Goal: Task Accomplishment & Management: Complete application form

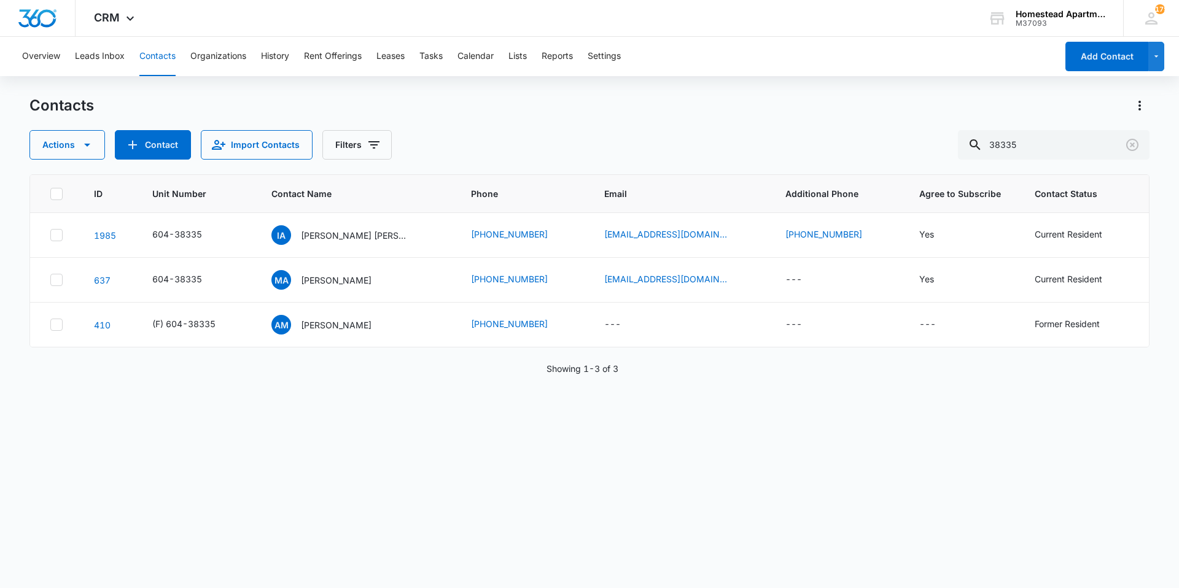
drag, startPoint x: 1052, startPoint y: 136, endPoint x: 927, endPoint y: 173, distance: 131.2
click at [927, 173] on div "Contacts Actions Contact Import Contacts Filters 38335 ID Unit Number Contact N…" at bounding box center [589, 341] width 1120 height 491
click at [177, 45] on div "Overview Leads Inbox Contacts Organizations History Rent Offerings Leases Tasks…" at bounding box center [536, 56] width 1042 height 39
click at [165, 58] on button "Contacts" at bounding box center [157, 56] width 36 height 39
click at [181, 150] on button "Contact" at bounding box center [153, 144] width 76 height 29
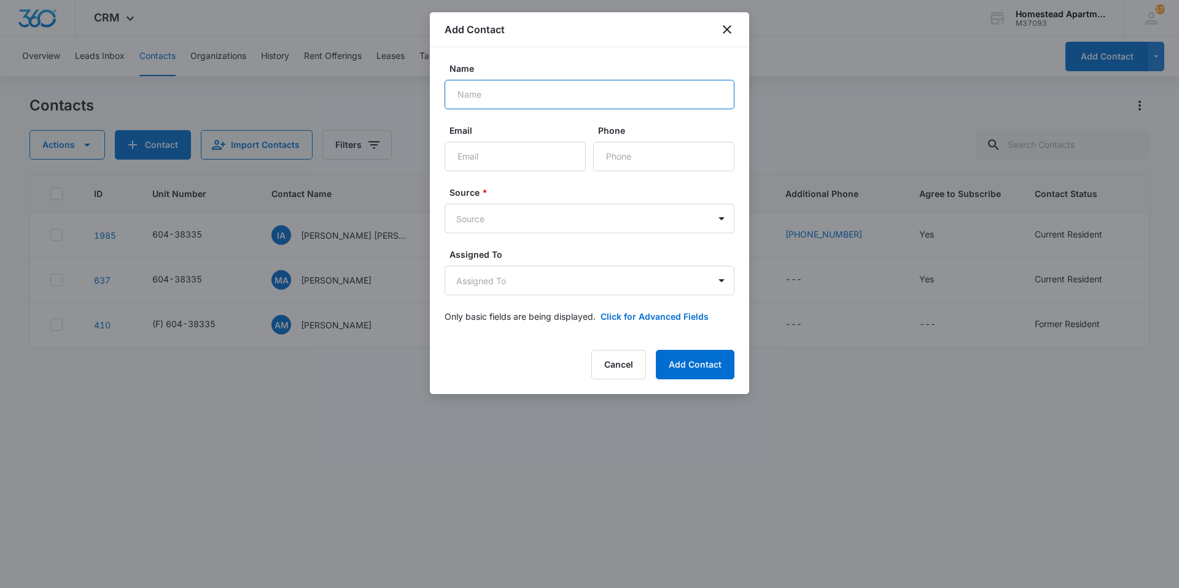
click at [526, 105] on input "Name" at bounding box center [590, 94] width 290 height 29
type input "[PERSON_NAME][MEDICAL_DATA]"
click at [505, 146] on input "Email" at bounding box center [515, 156] width 141 height 29
type input "j"
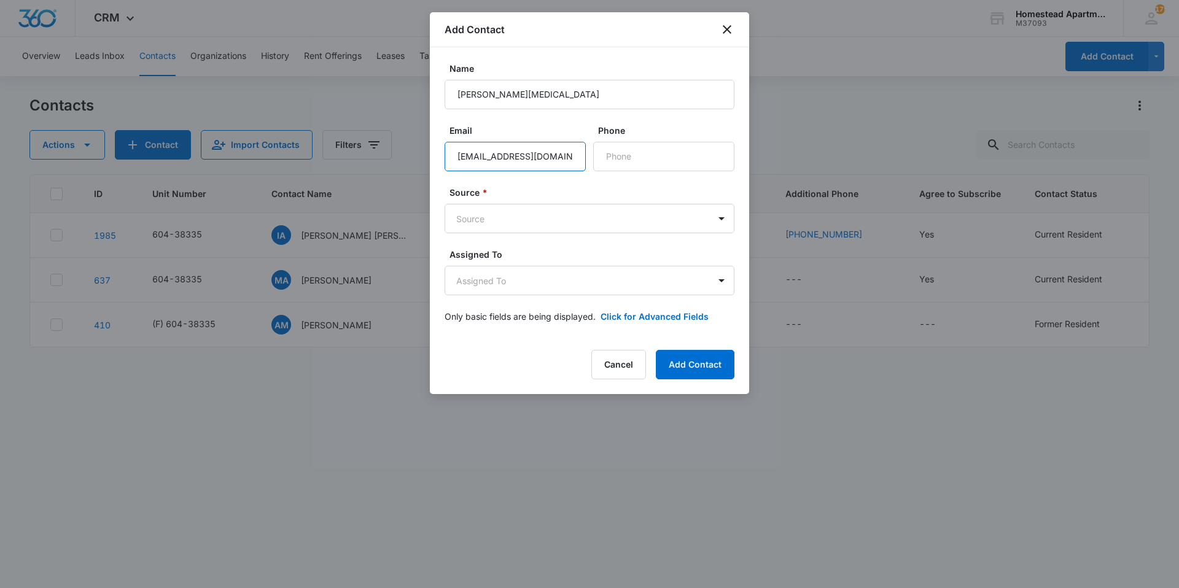
type input "[EMAIL_ADDRESS][DOMAIN_NAME]"
type input "[PHONE_NUMBER]"
click at [531, 224] on body "CRM Apps Reputation Websites Forms CRM Email Social Content Intelligence Files …" at bounding box center [589, 294] width 1179 height 588
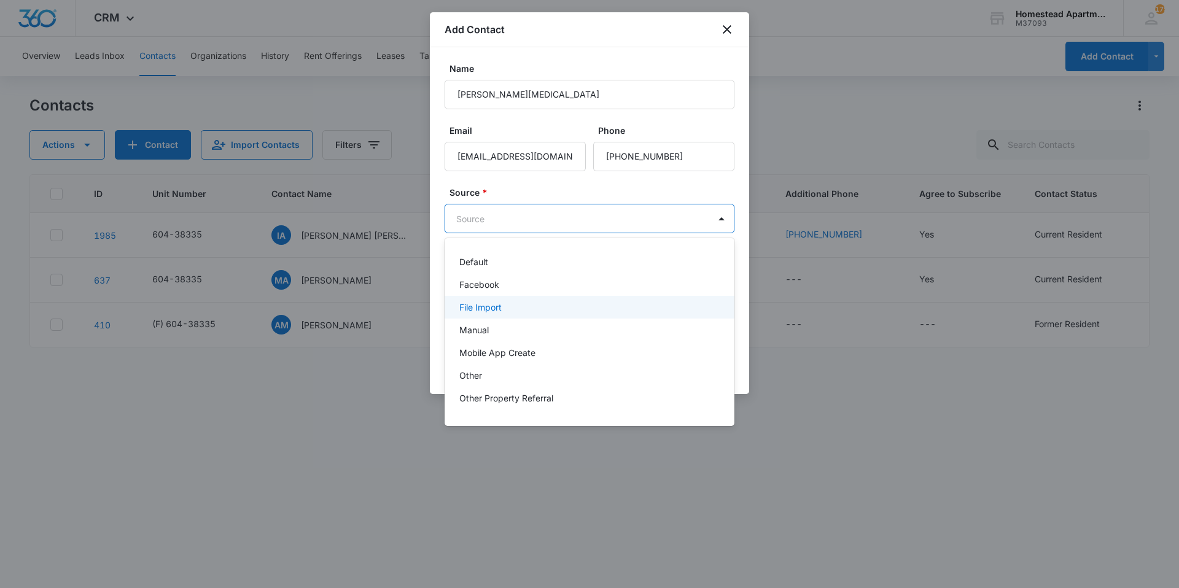
scroll to position [87, 0]
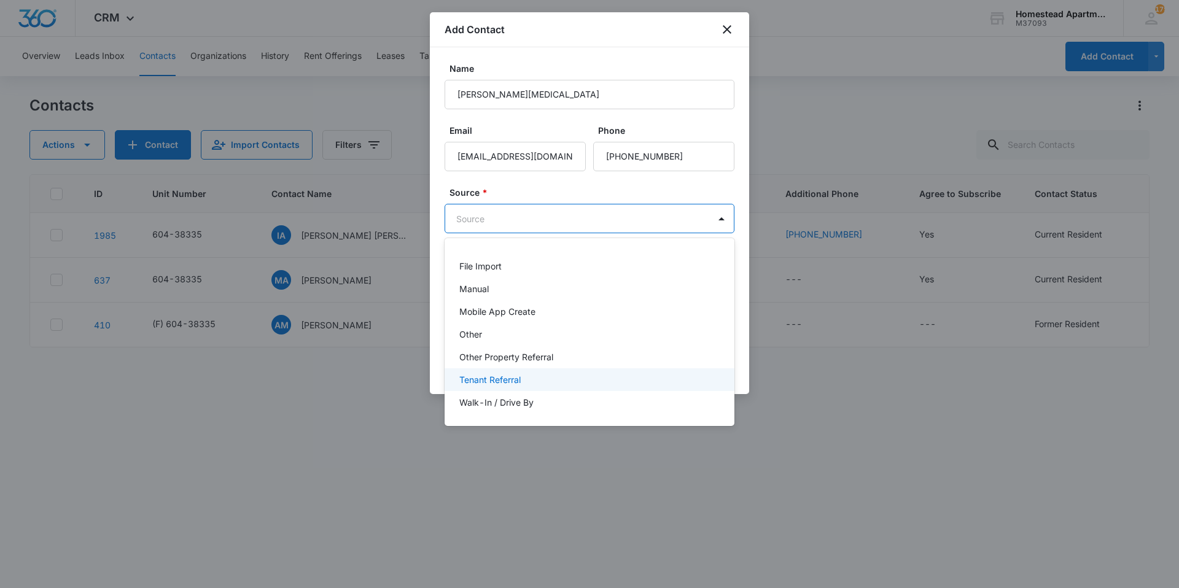
click at [488, 381] on p "Tenant Referral" at bounding box center [489, 379] width 61 height 13
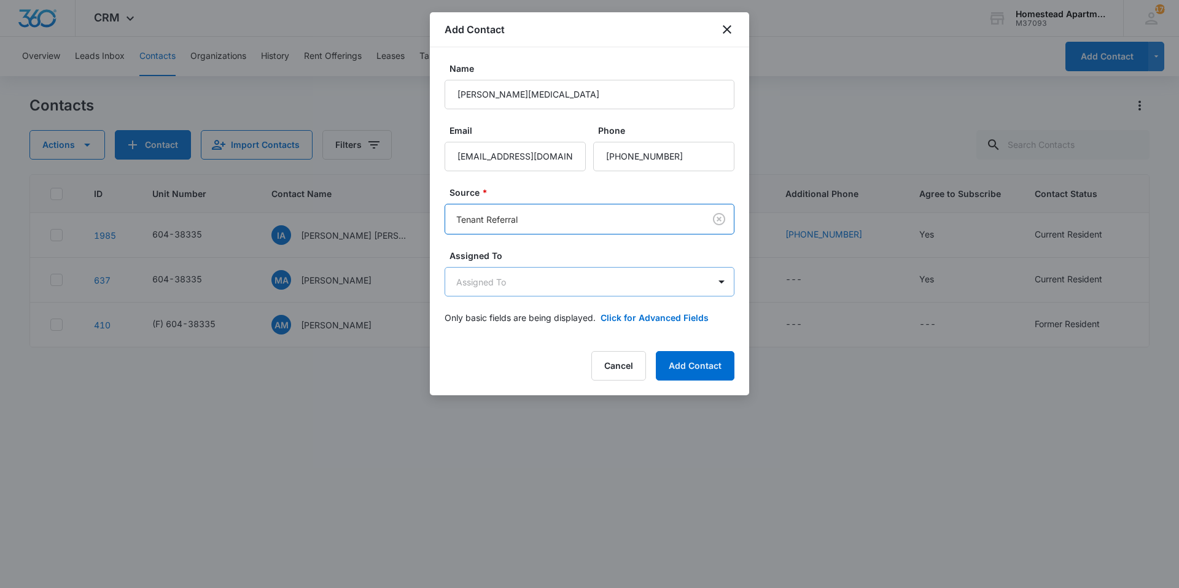
click at [512, 279] on body "CRM Apps Reputation Websites Forms CRM Email Social Content Intelligence Files …" at bounding box center [589, 294] width 1179 height 588
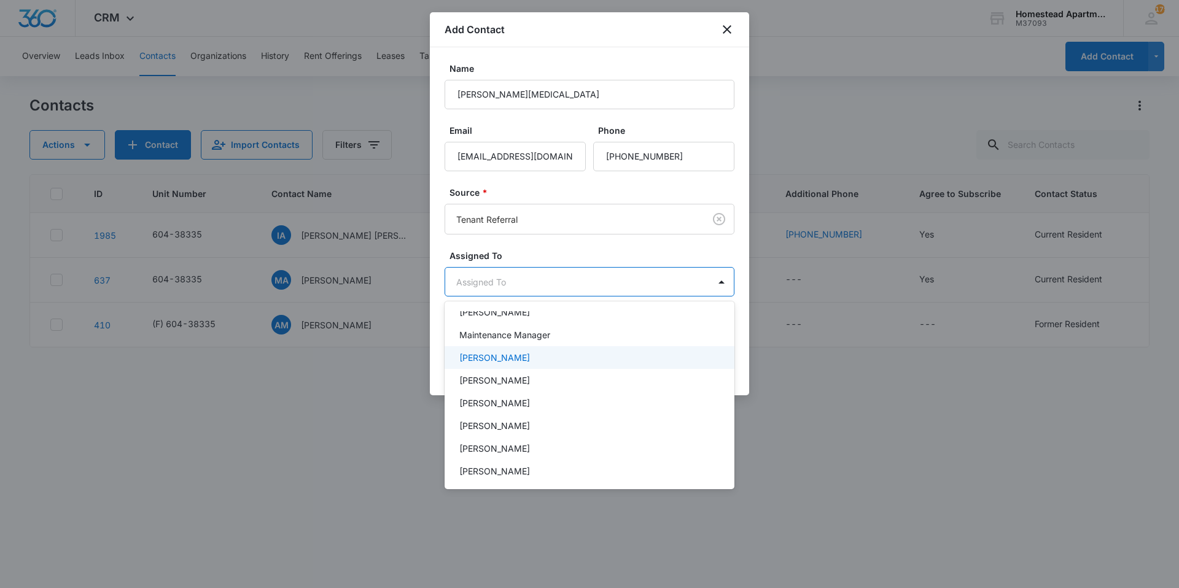
scroll to position [123, 0]
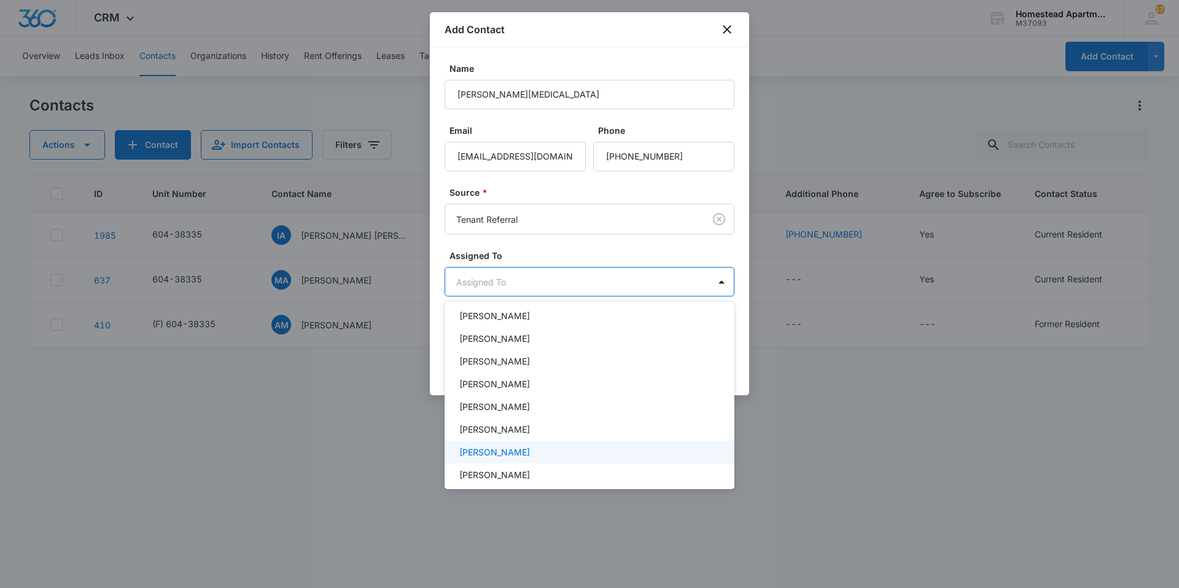
click at [492, 447] on p "[PERSON_NAME]" at bounding box center [494, 452] width 71 height 13
click at [558, 256] on div at bounding box center [589, 294] width 1179 height 588
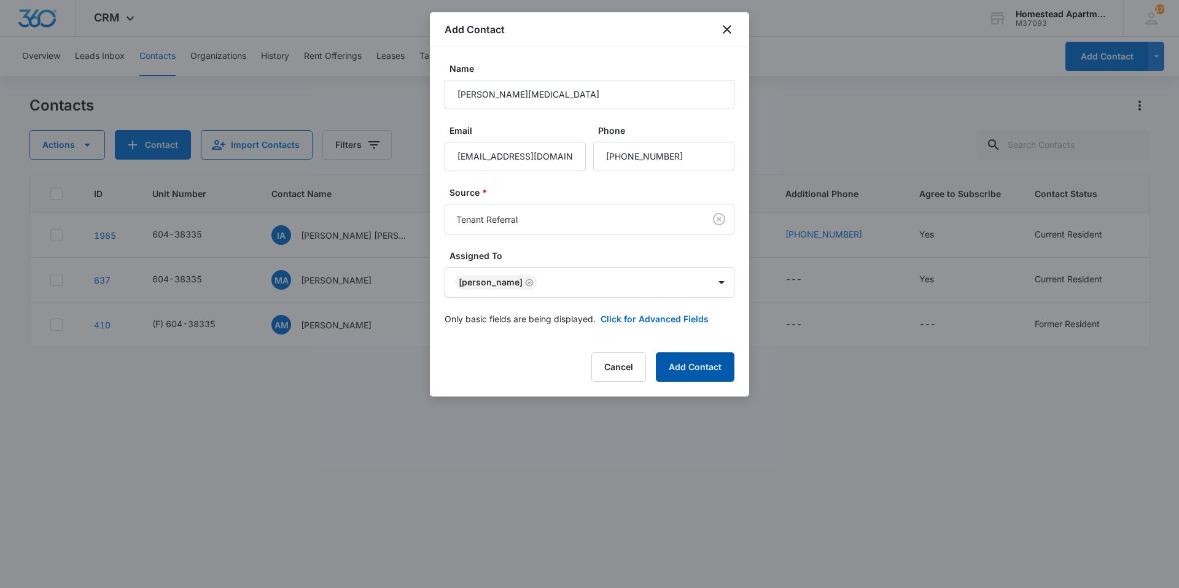
click at [688, 362] on button "Add Contact" at bounding box center [695, 366] width 79 height 29
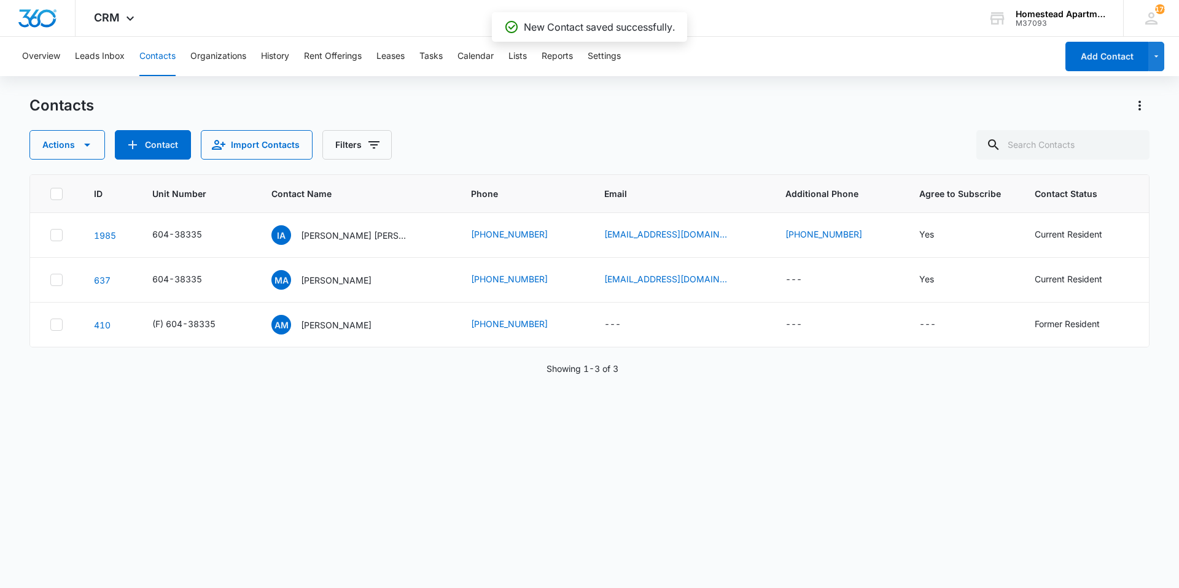
click at [155, 55] on button "Contacts" at bounding box center [157, 56] width 36 height 39
click at [1032, 144] on input "text" at bounding box center [1062, 144] width 173 height 29
type input "[PERSON_NAME]"
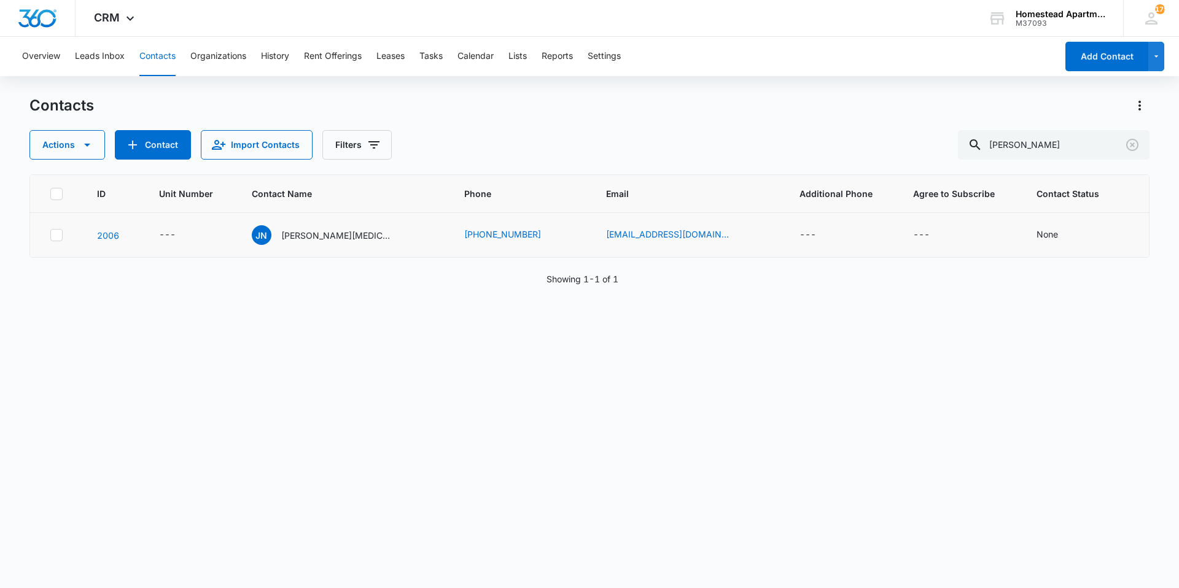
click at [173, 227] on td "---" at bounding box center [190, 235] width 93 height 45
click at [175, 228] on div "---" at bounding box center [167, 235] width 17 height 15
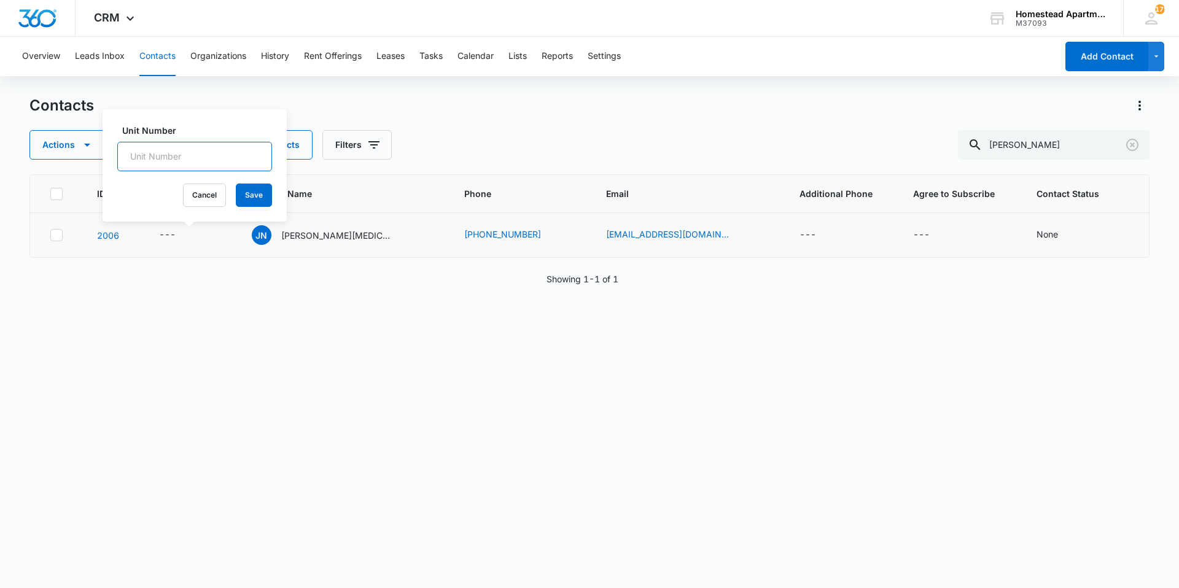
click at [211, 151] on input "Unit Number" at bounding box center [194, 156] width 155 height 29
type input "604-38412"
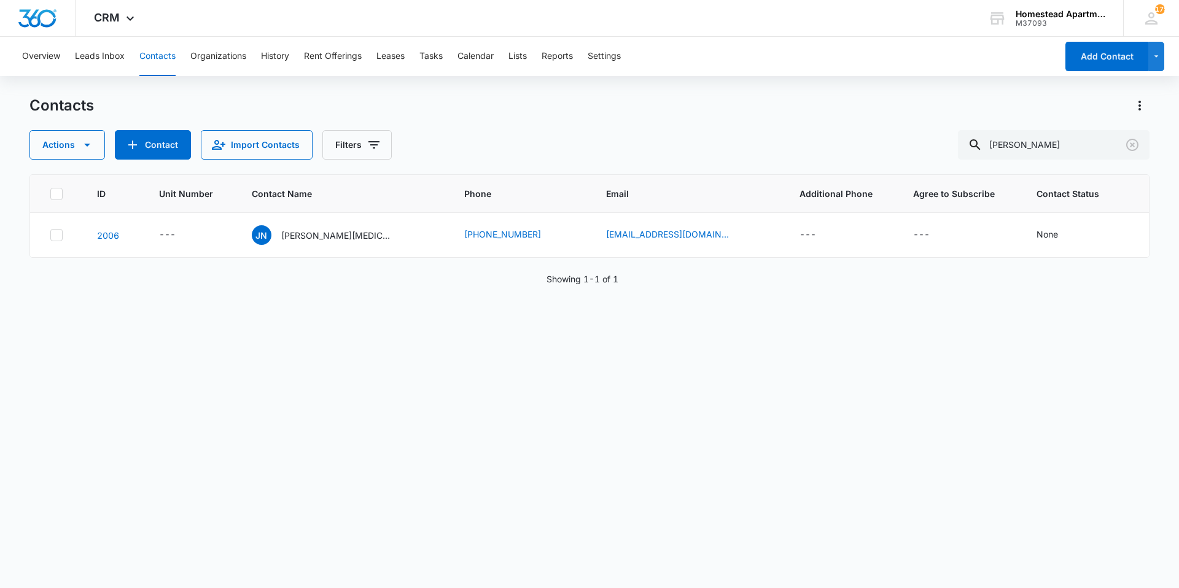
click at [466, 141] on div "Actions Contact Import Contacts Filters [PERSON_NAME]" at bounding box center [589, 144] width 1120 height 29
click at [189, 230] on div "---" at bounding box center [178, 235] width 39 height 15
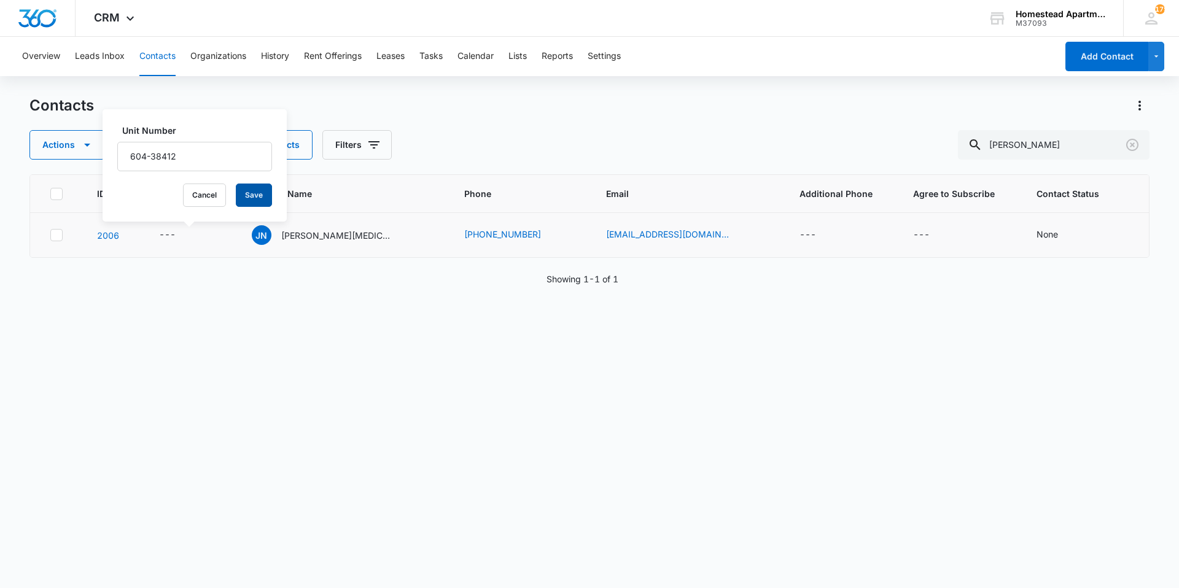
click at [236, 189] on button "Save" at bounding box center [254, 195] width 36 height 23
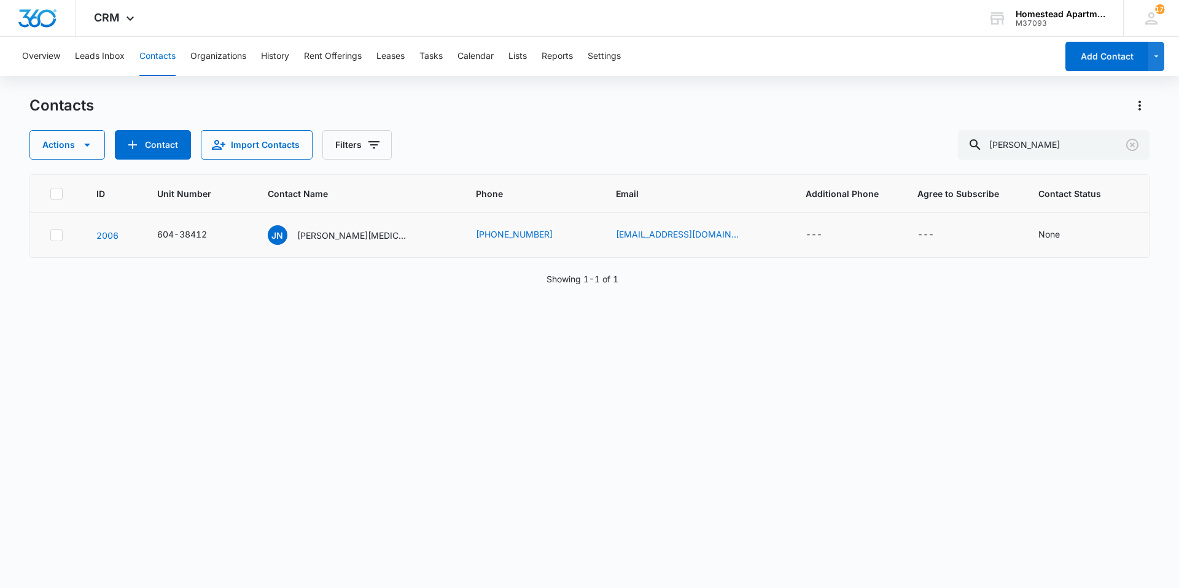
click at [903, 229] on td "---" at bounding box center [963, 235] width 121 height 45
click at [917, 236] on div "---" at bounding box center [925, 235] width 17 height 15
click at [904, 154] on div at bounding box center [894, 156] width 78 height 15
click at [863, 218] on p "Yes" at bounding box center [865, 222] width 15 height 13
click at [912, 190] on button "Save" at bounding box center [914, 195] width 36 height 23
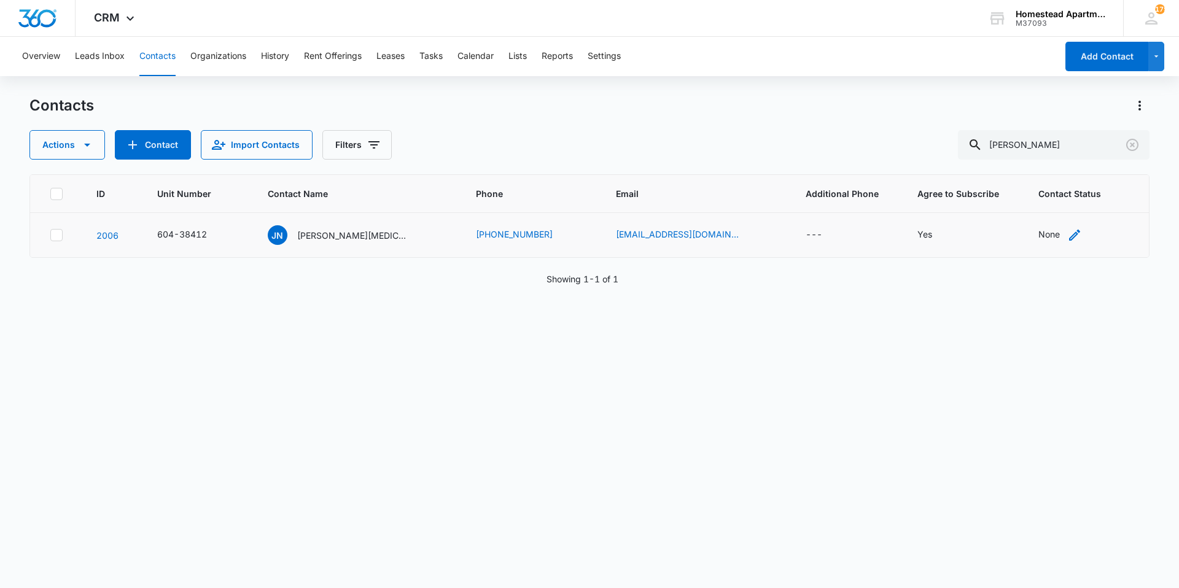
click at [1038, 241] on div "None" at bounding box center [1048, 235] width 21 height 15
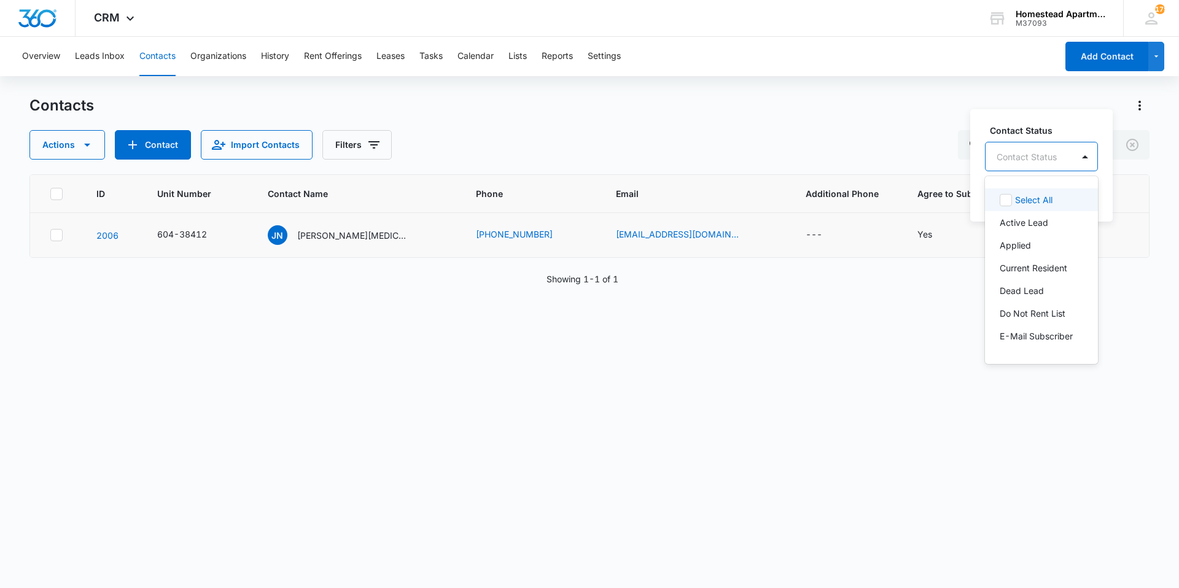
click at [1016, 155] on div at bounding box center [1027, 156] width 60 height 15
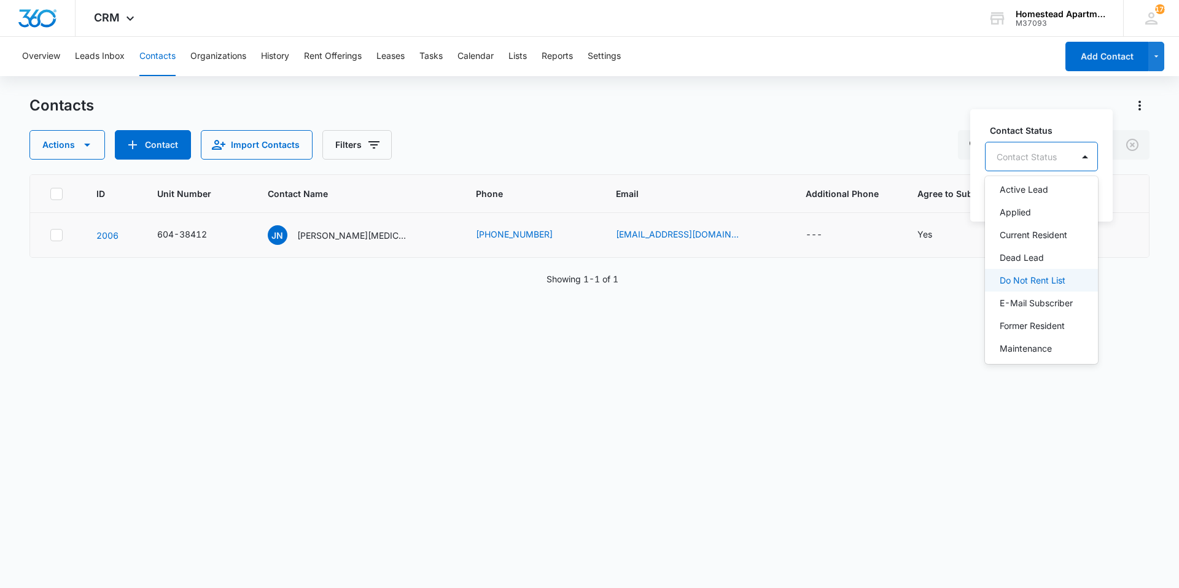
scroll to position [61, 0]
click at [1046, 304] on p "Former Resident" at bounding box center [1032, 297] width 65 height 13
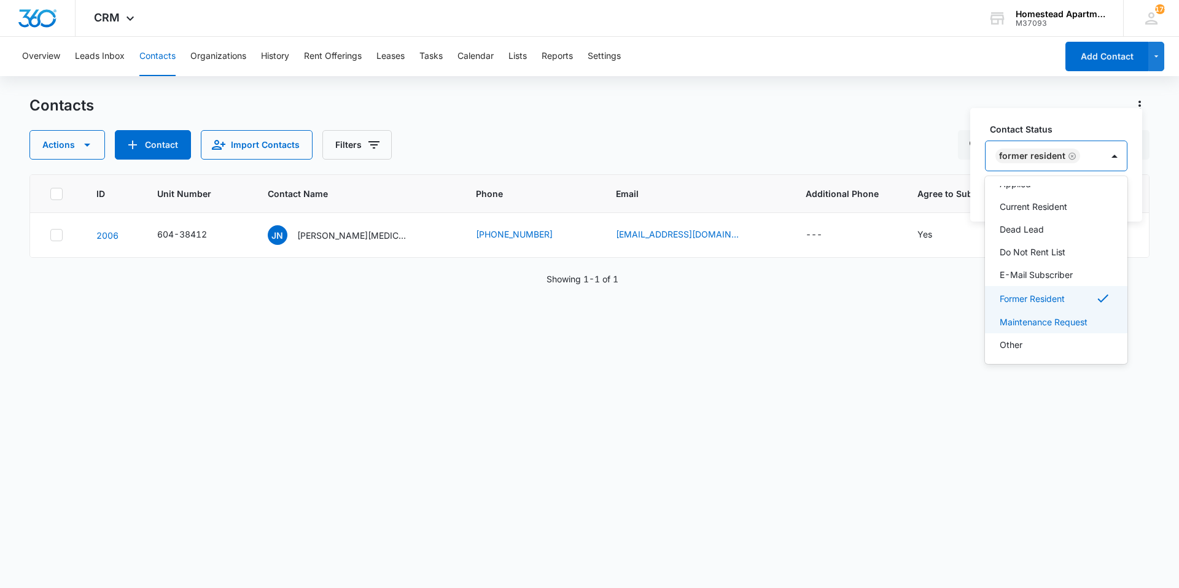
click at [932, 330] on div "ID Unit Number Contact Name Phone Email Additional Phone Agree to Subscribe Con…" at bounding box center [589, 373] width 1120 height 398
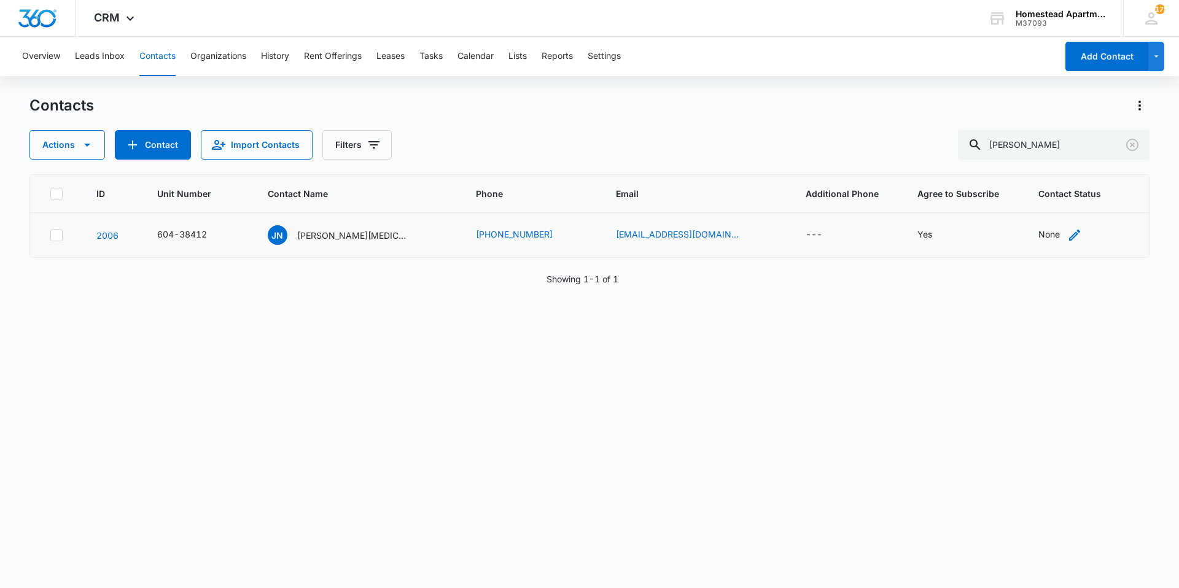
click at [1038, 228] on div "None" at bounding box center [1048, 234] width 21 height 13
click at [1083, 189] on button "Save" at bounding box center [1095, 195] width 36 height 23
click at [330, 236] on p "[PERSON_NAME][MEDICAL_DATA]" at bounding box center [350, 235] width 111 height 13
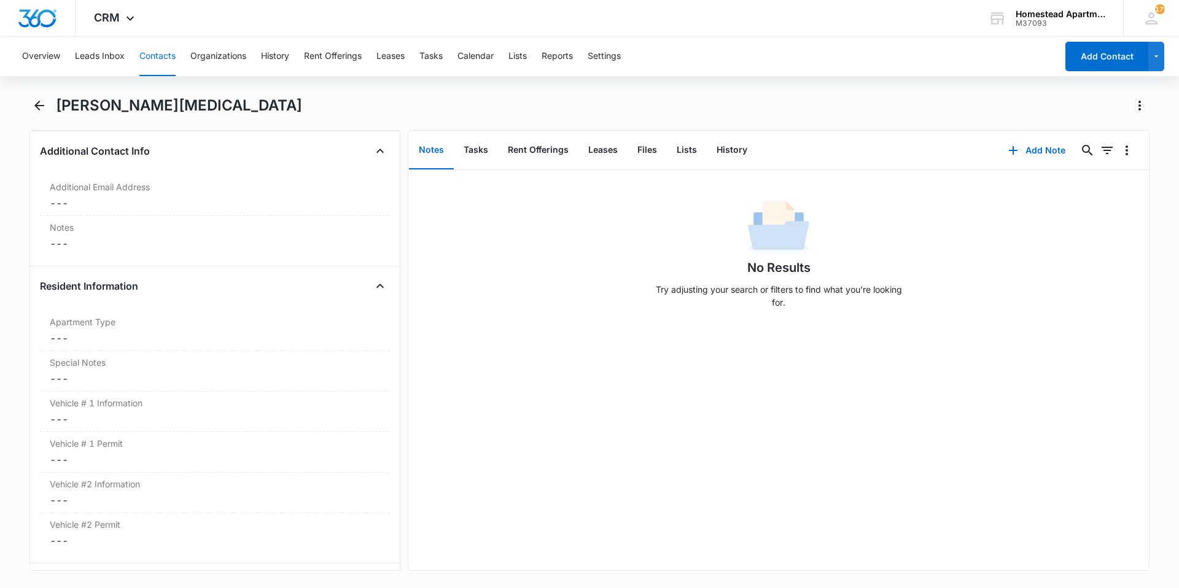
scroll to position [1167, 0]
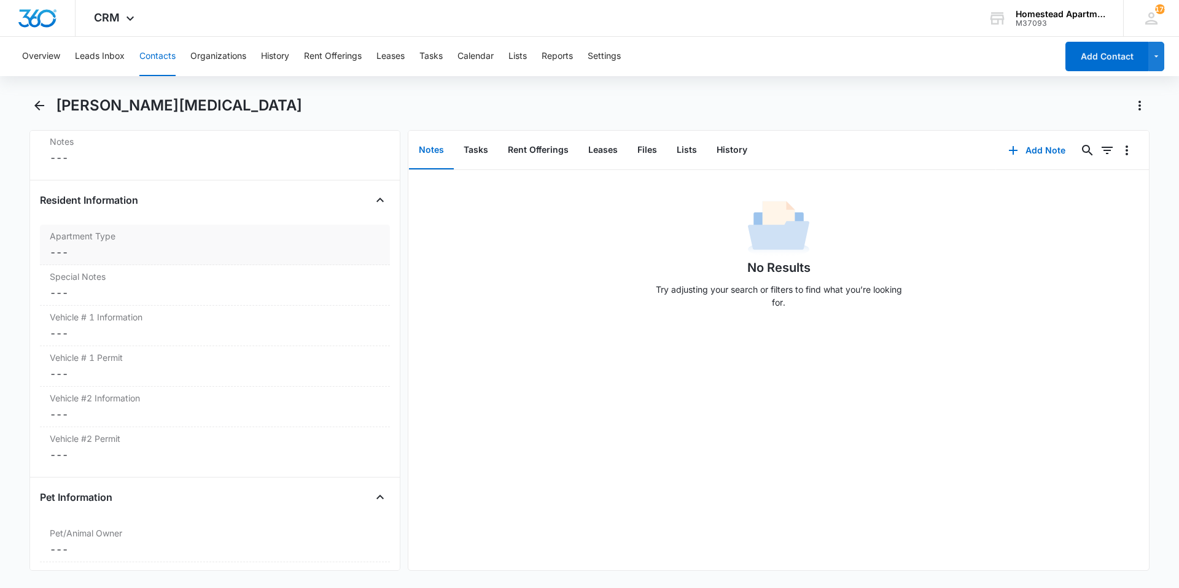
click at [96, 247] on dd "Cancel Save Changes ---" at bounding box center [215, 252] width 330 height 15
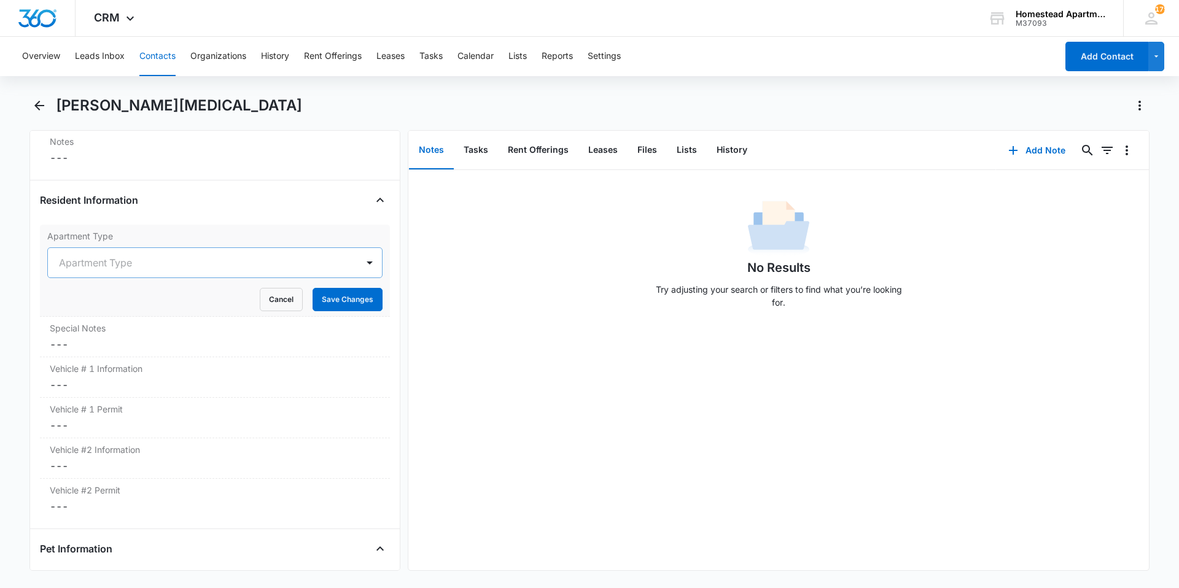
click at [138, 266] on div at bounding box center [200, 262] width 282 height 17
click at [98, 311] on p "Crestone" at bounding box center [80, 306] width 36 height 13
click at [328, 291] on button "Save Changes" at bounding box center [348, 299] width 70 height 23
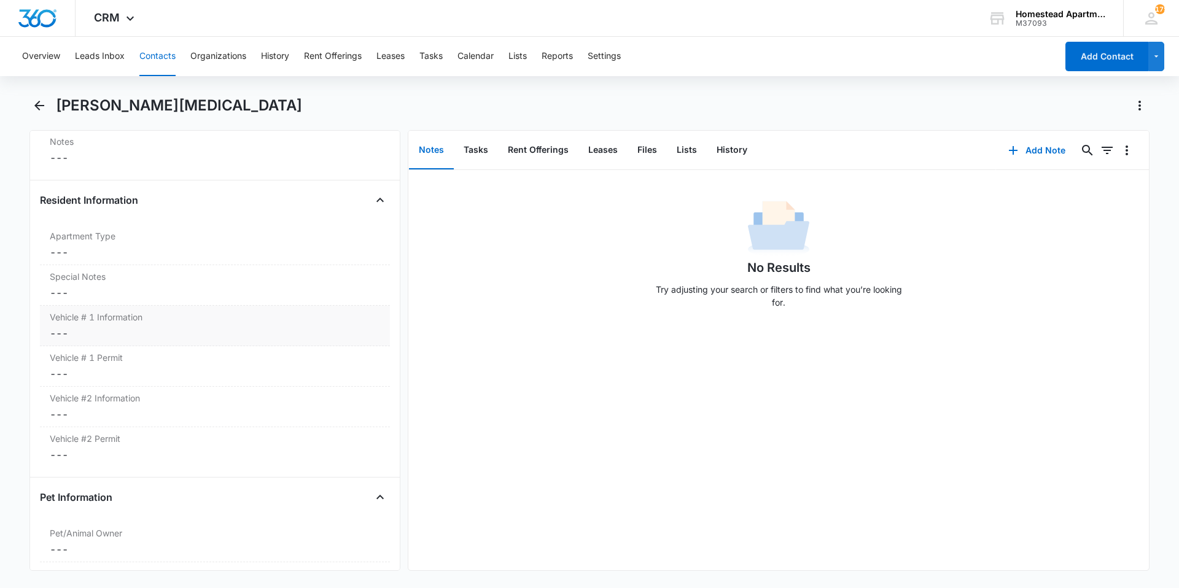
click at [141, 389] on dl "Apartment Type Cancel Save Changes --- Special Notes Cancel Save Changes --- Ve…" at bounding box center [215, 346] width 350 height 243
click at [142, 332] on dd "Cancel Save Changes ---" at bounding box center [215, 333] width 330 height 15
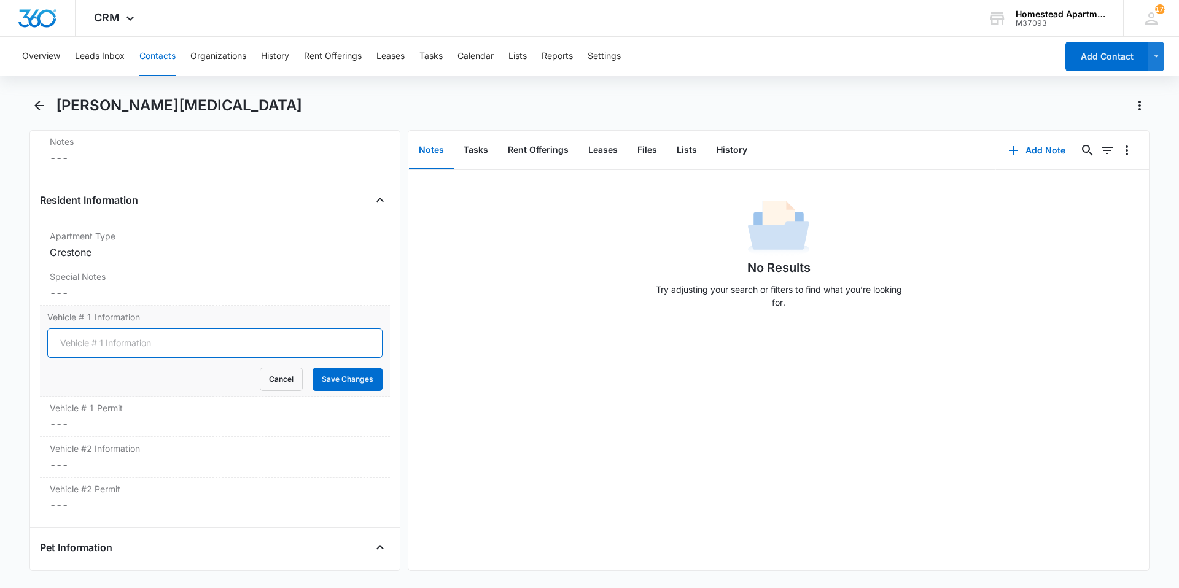
click at [126, 346] on input "Vehicle # 1 Information" at bounding box center [214, 342] width 335 height 29
type input "2016 Ram 2500 (White) ATA-L46 CO"
click at [318, 373] on button "Save Changes" at bounding box center [348, 379] width 70 height 23
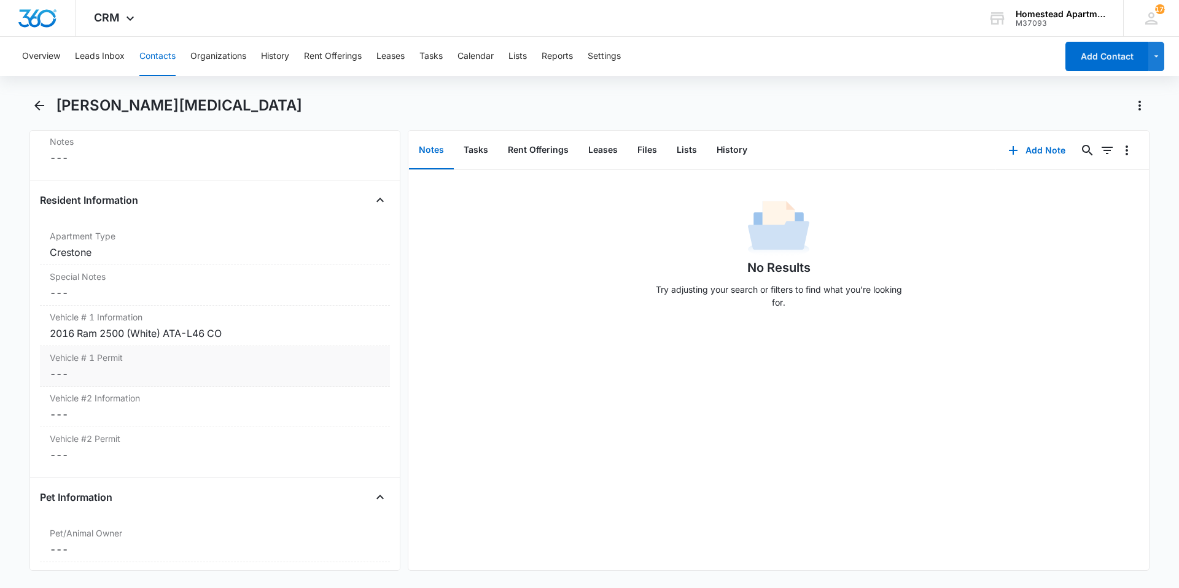
click at [113, 370] on dd "Cancel Save Changes ---" at bounding box center [215, 374] width 330 height 15
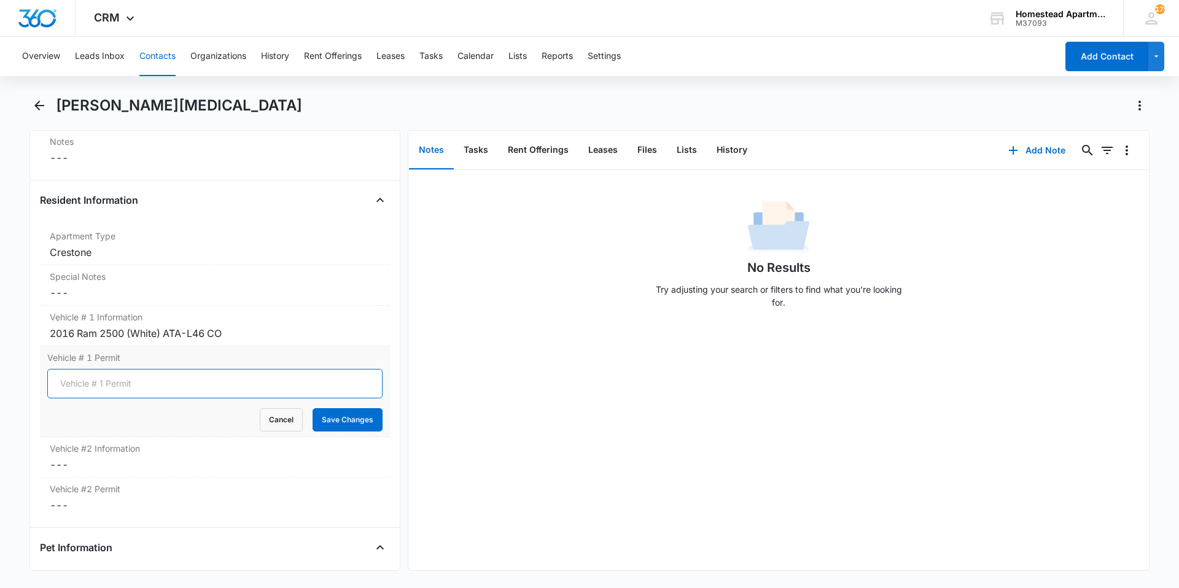
click at [114, 385] on input "Vehicle # 1 Permit" at bounding box center [214, 383] width 335 height 29
type input "7275"
click at [337, 425] on button "Save Changes" at bounding box center [348, 419] width 70 height 23
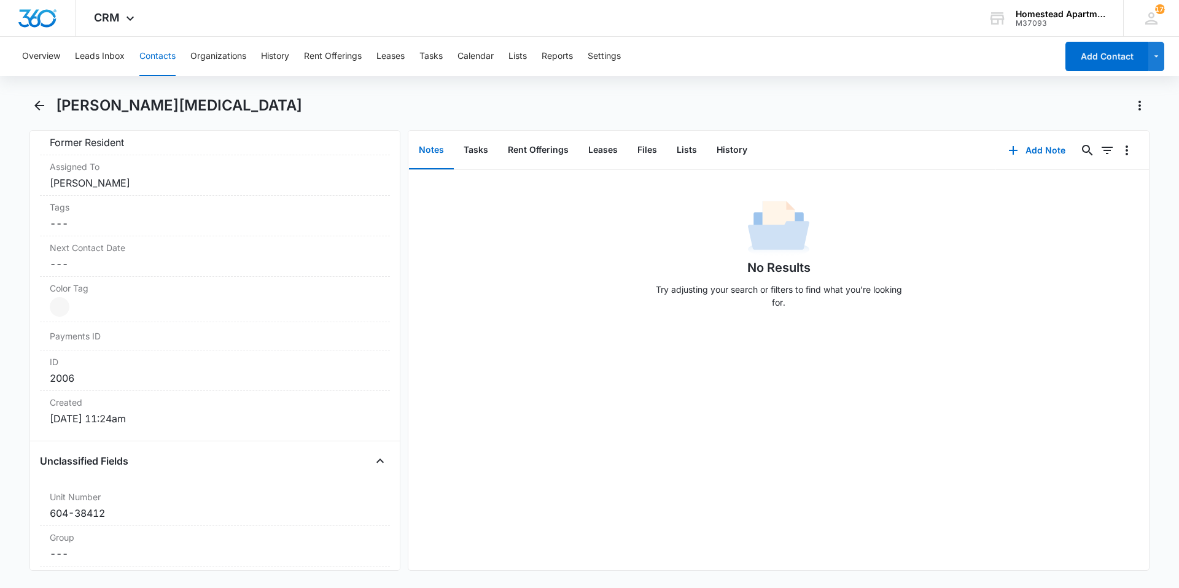
scroll to position [444, 0]
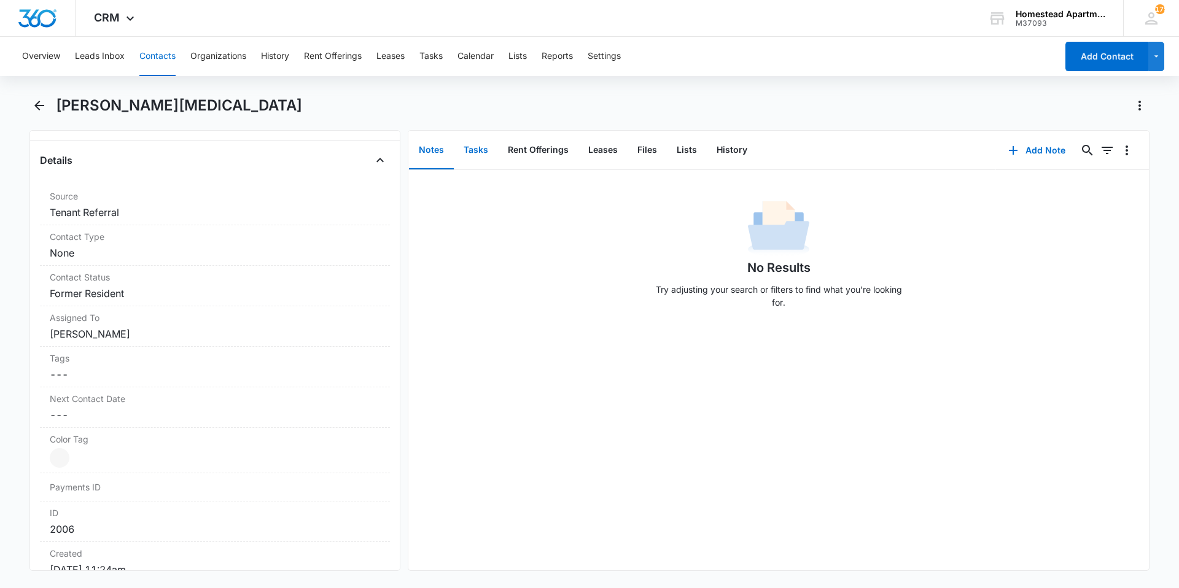
click at [474, 150] on button "Tasks" at bounding box center [476, 150] width 44 height 38
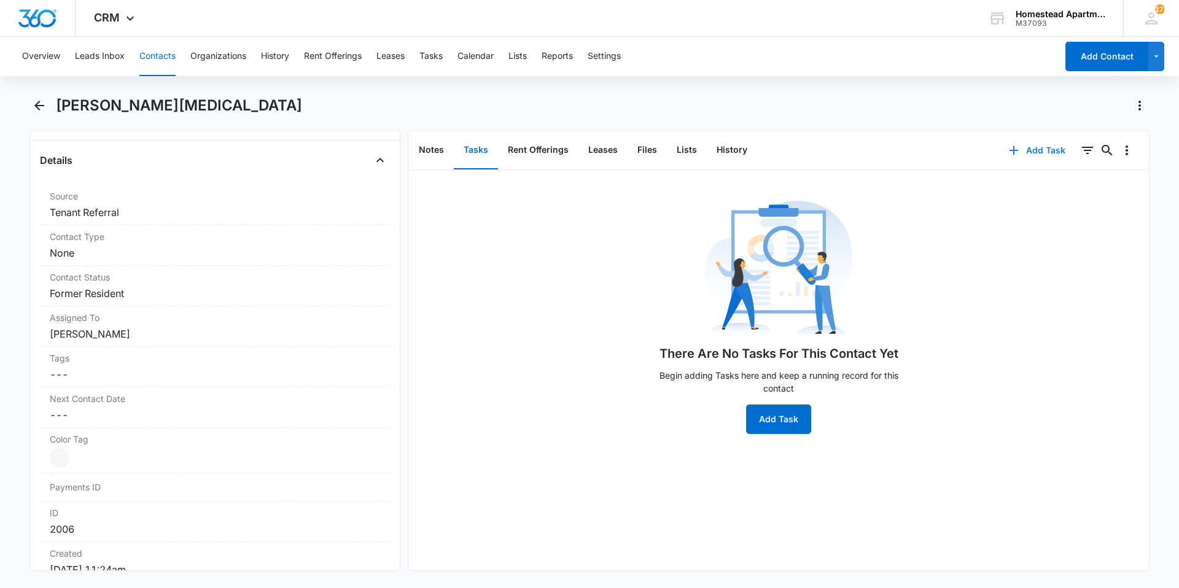
click at [1016, 148] on button "Add Task" at bounding box center [1037, 150] width 81 height 29
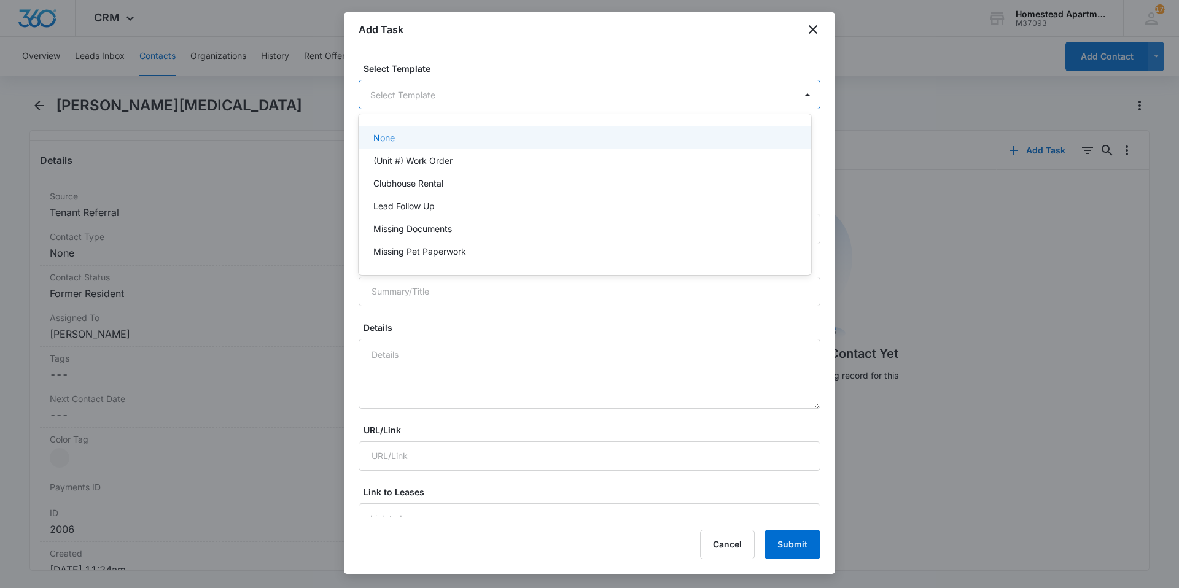
click at [654, 104] on body "CRM Apps Reputation Websites Forms CRM Email Social Content Intelligence Files …" at bounding box center [589, 294] width 1179 height 588
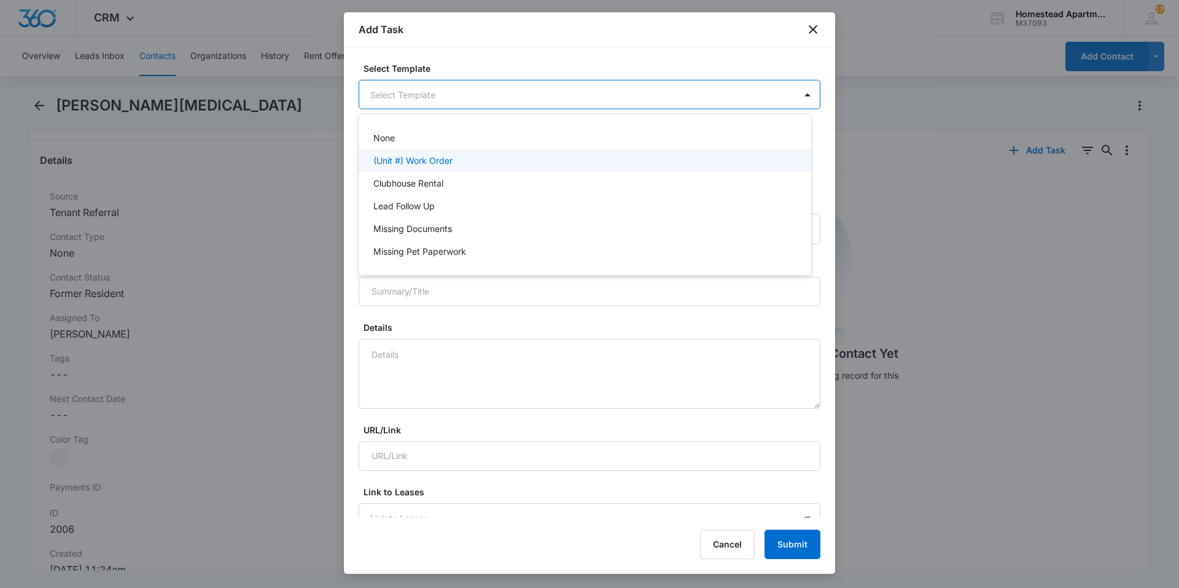
click at [443, 166] on p "(Unit #) Work Order" at bounding box center [412, 160] width 79 height 13
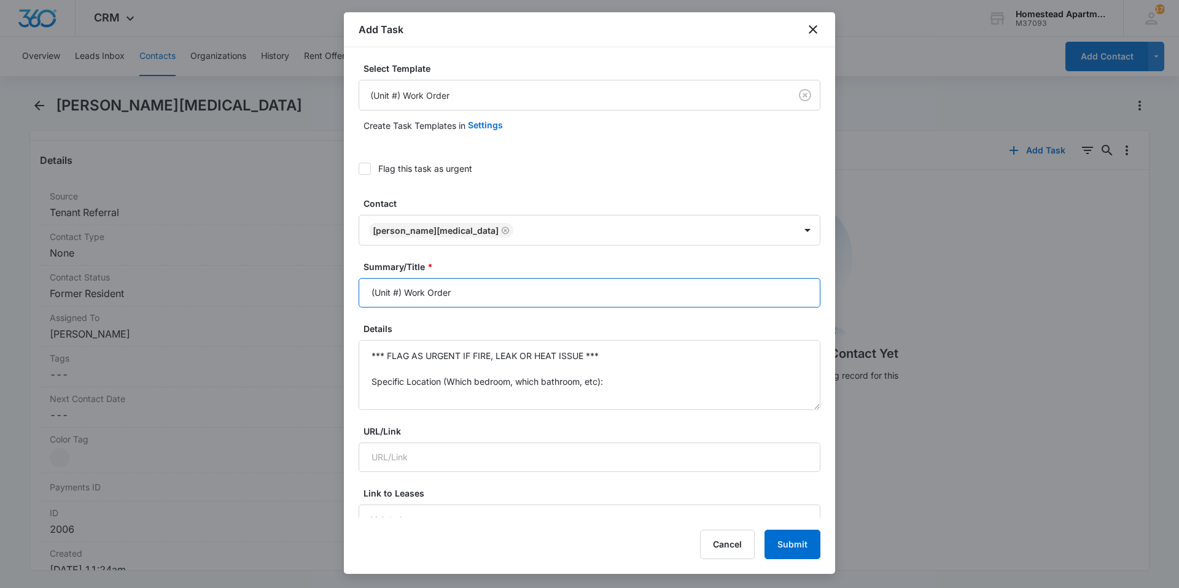
drag, startPoint x: 458, startPoint y: 292, endPoint x: 429, endPoint y: 309, distance: 33.9
type input "("
type input "3841 #5 W/O W/D removal"
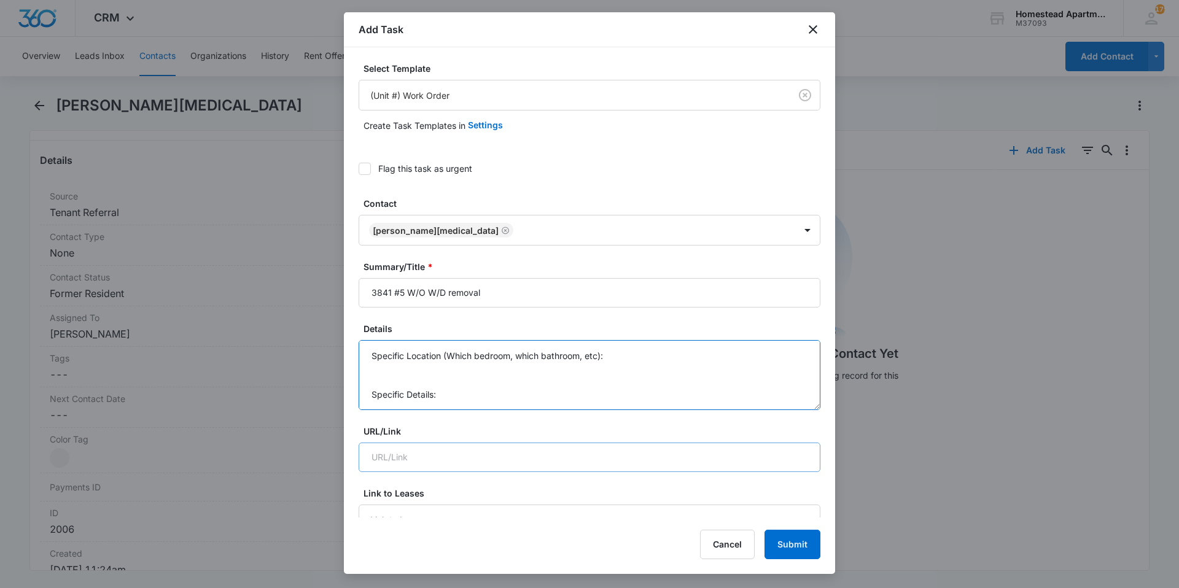
drag, startPoint x: 369, startPoint y: 350, endPoint x: 674, endPoint y: 446, distance: 319.8
click at [548, 373] on textarea "Details" at bounding box center [590, 375] width 462 height 70
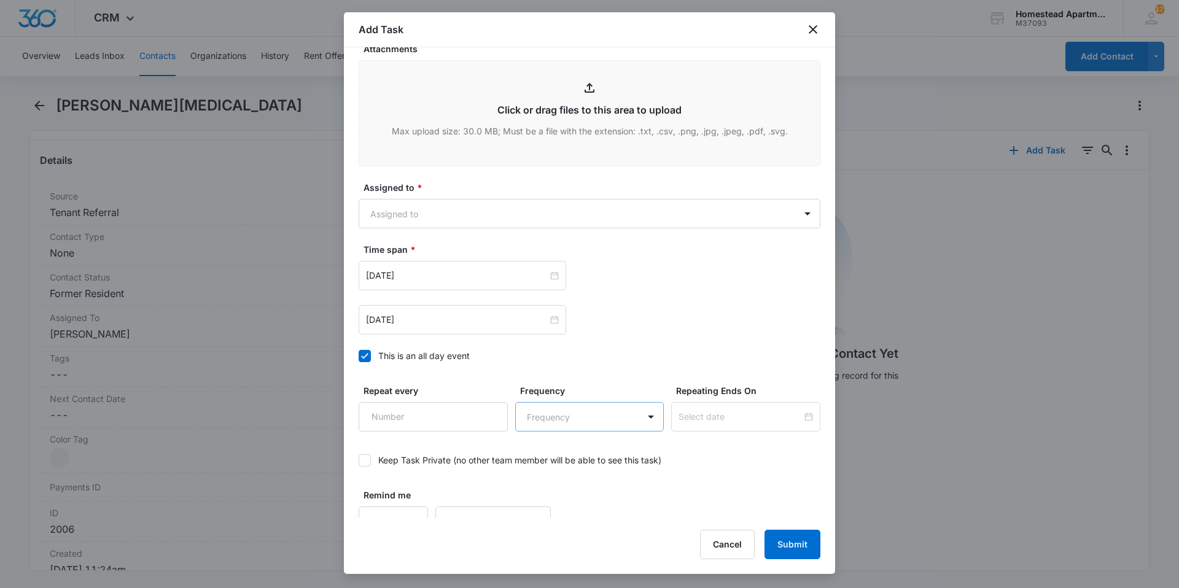
scroll to position [665, 0]
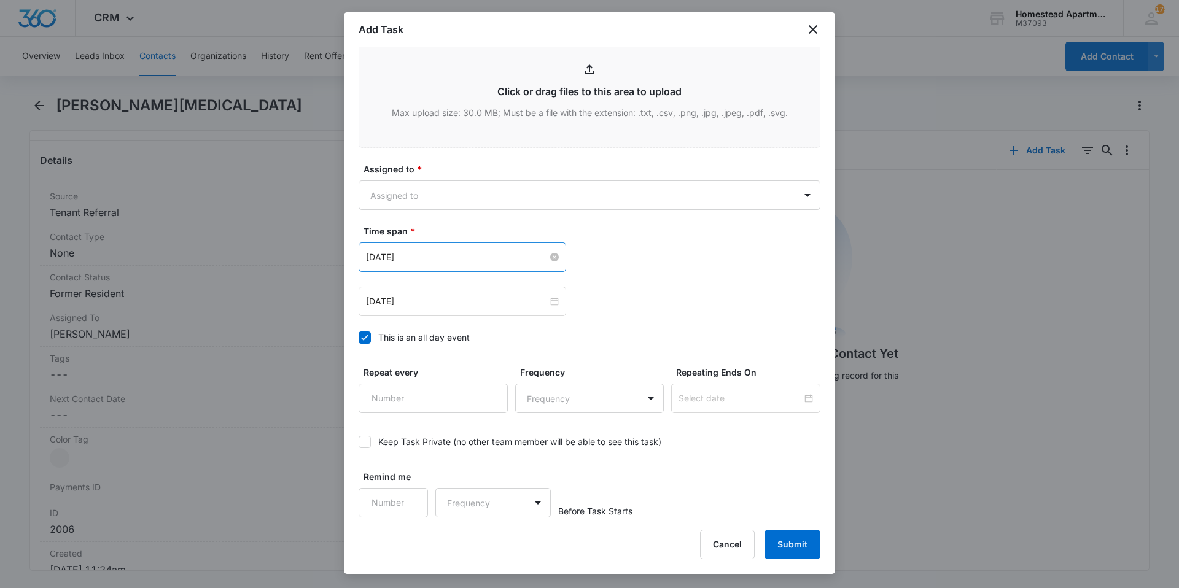
type textarea "Make sure W/D is not in unit for MID 10/16. Main board says there is no W/D jus…"
click at [519, 260] on input "[DATE]" at bounding box center [457, 258] width 182 height 14
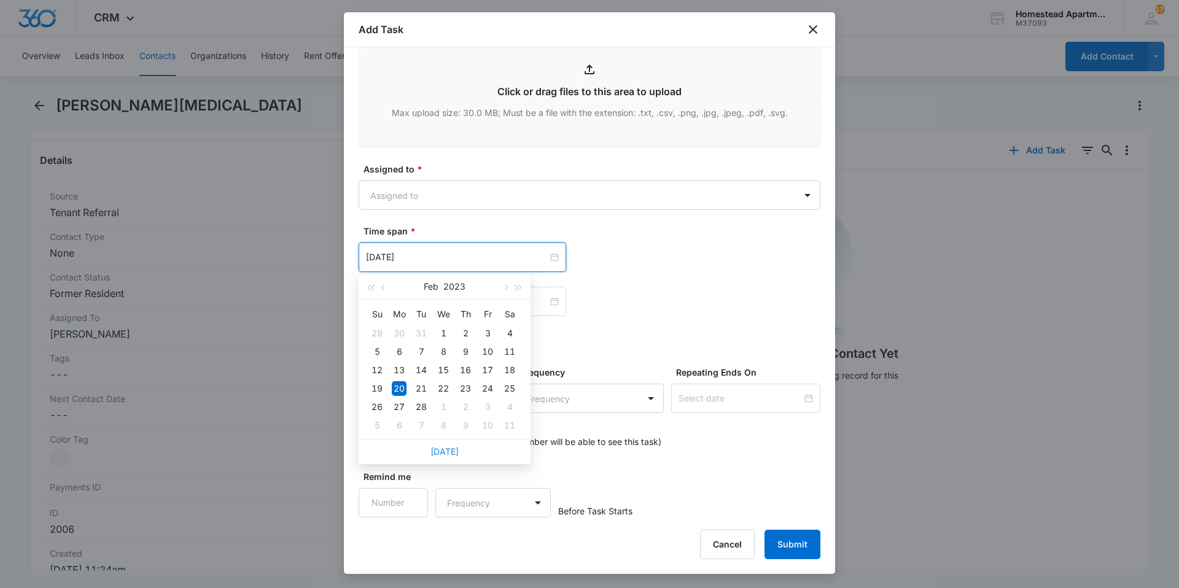
click at [441, 454] on link "[DATE]" at bounding box center [444, 451] width 28 height 10
type input "[DATE]"
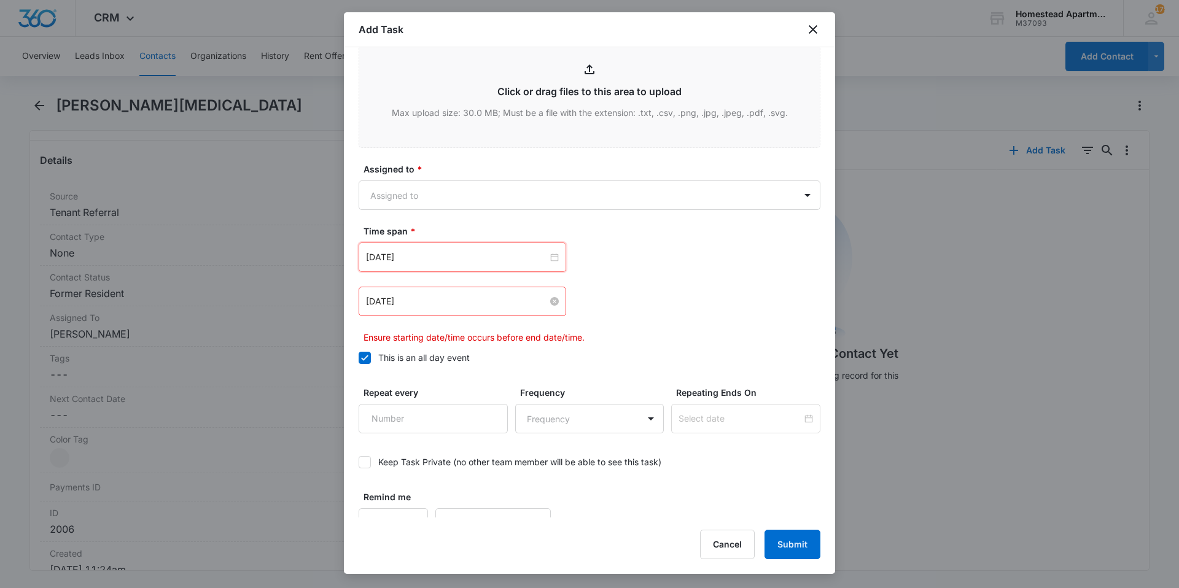
click at [443, 301] on input "[DATE]" at bounding box center [457, 302] width 182 height 14
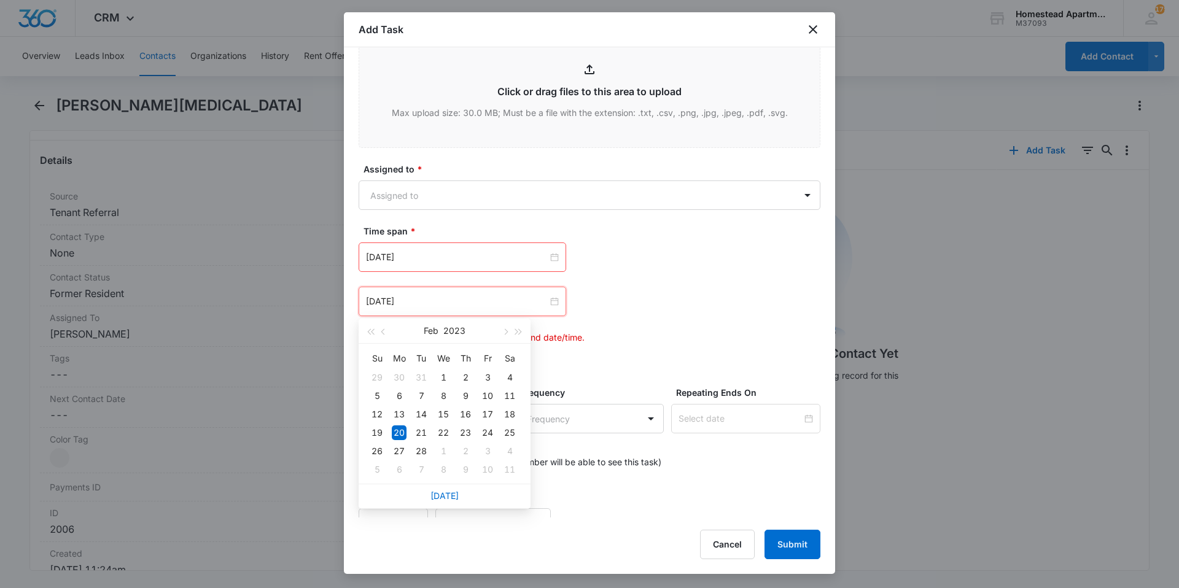
click at [462, 488] on div "[DATE]" at bounding box center [445, 496] width 172 height 25
click at [459, 495] on div "[DATE]" at bounding box center [445, 496] width 172 height 25
click at [448, 497] on link "[DATE]" at bounding box center [444, 496] width 28 height 10
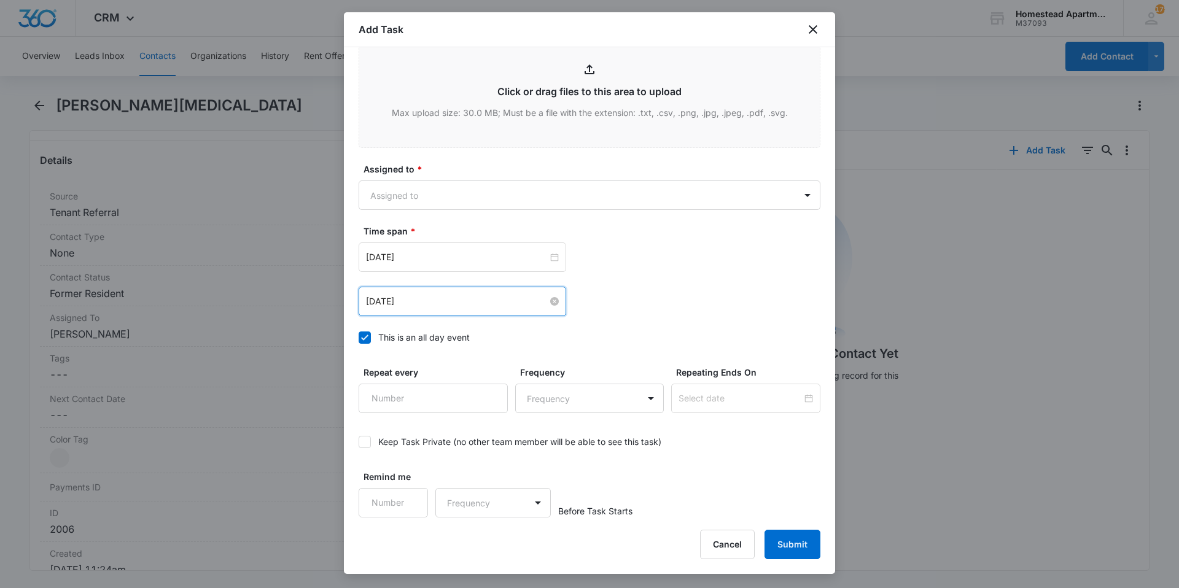
click at [429, 307] on input "[DATE]" at bounding box center [457, 302] width 182 height 14
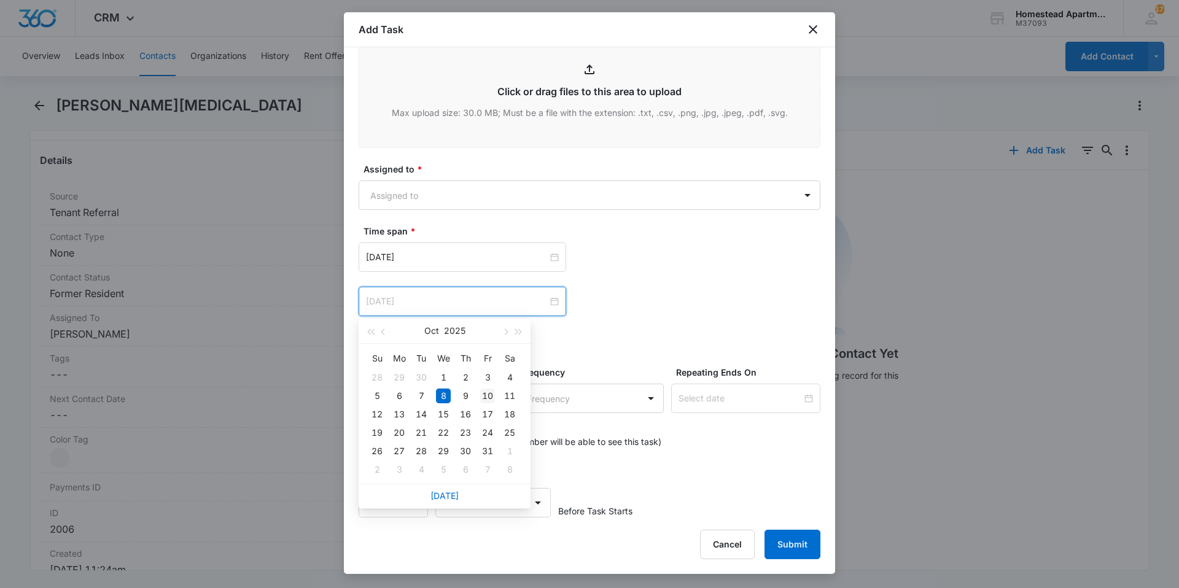
type input "[DATE]"
click at [489, 397] on div "10" at bounding box center [487, 396] width 15 height 15
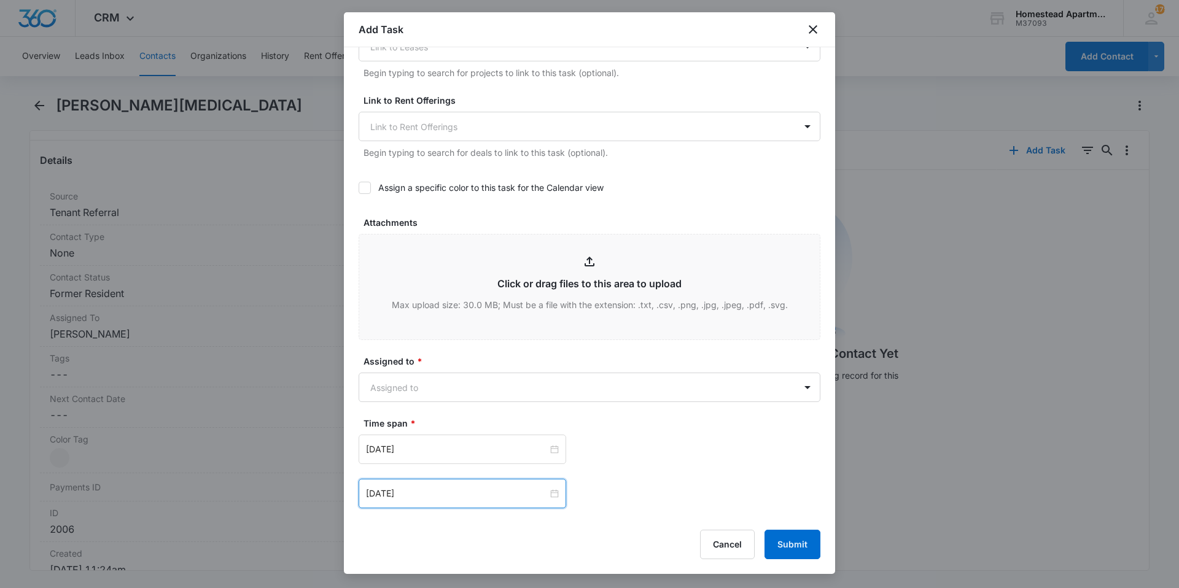
scroll to position [542, 0]
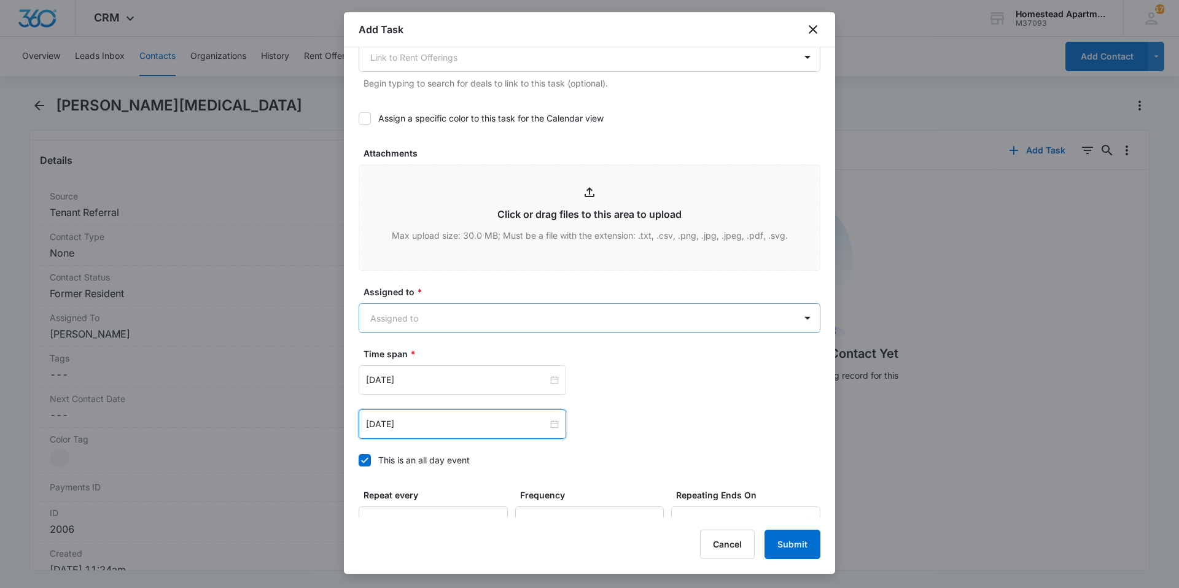
click at [554, 320] on body "CRM Apps Reputation Websites Forms CRM Email Social Content Intelligence Files …" at bounding box center [589, 294] width 1179 height 588
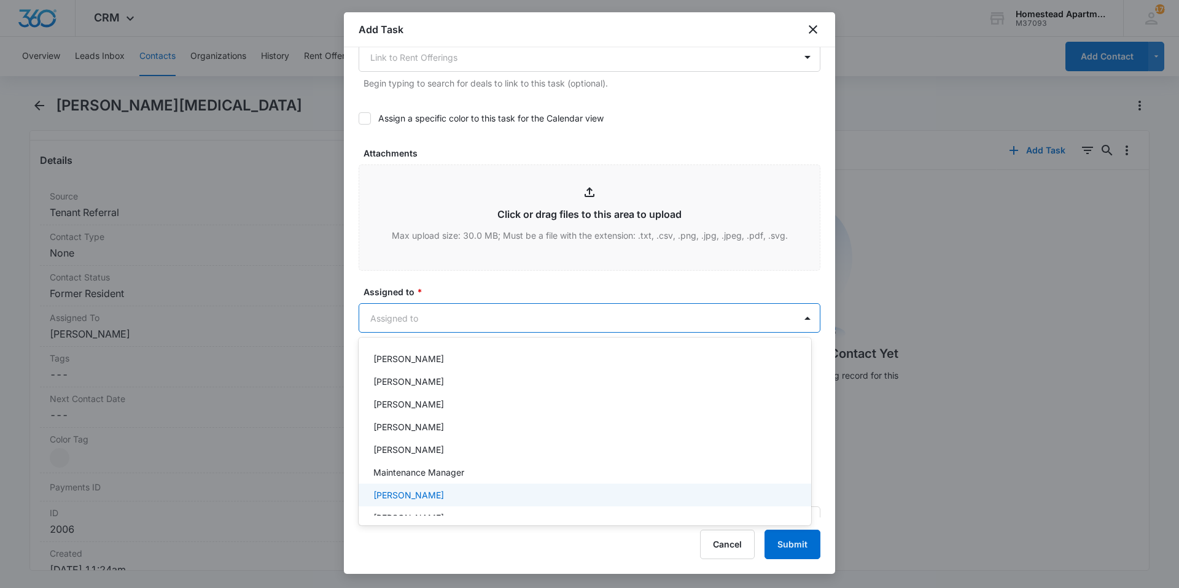
scroll to position [200, 0]
click at [443, 500] on div "[PERSON_NAME]" at bounding box center [583, 501] width 421 height 13
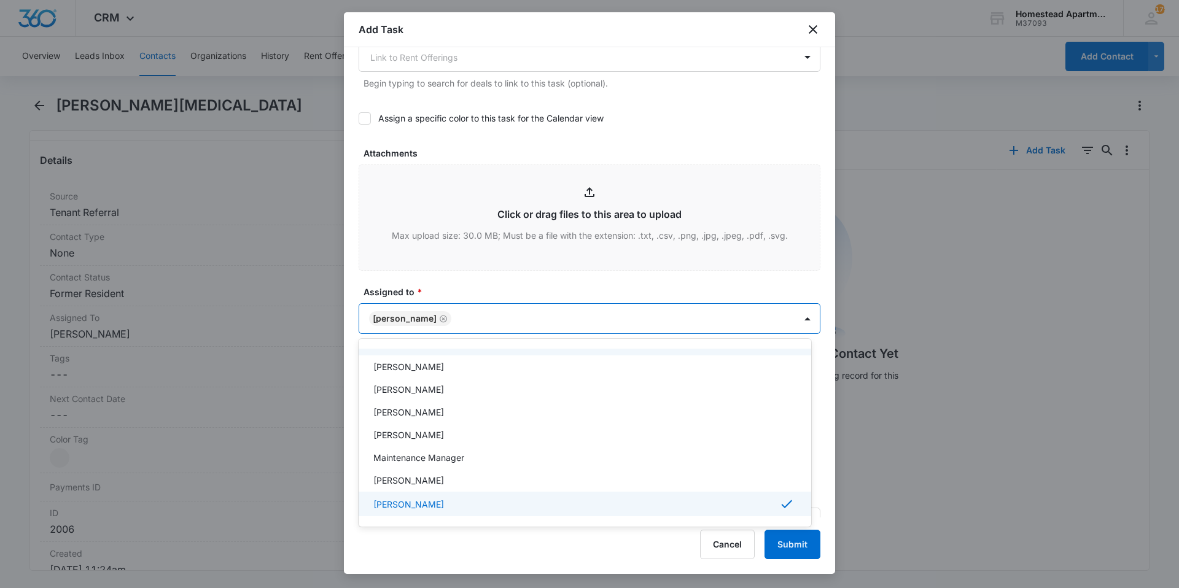
click at [562, 291] on div at bounding box center [589, 294] width 1179 height 588
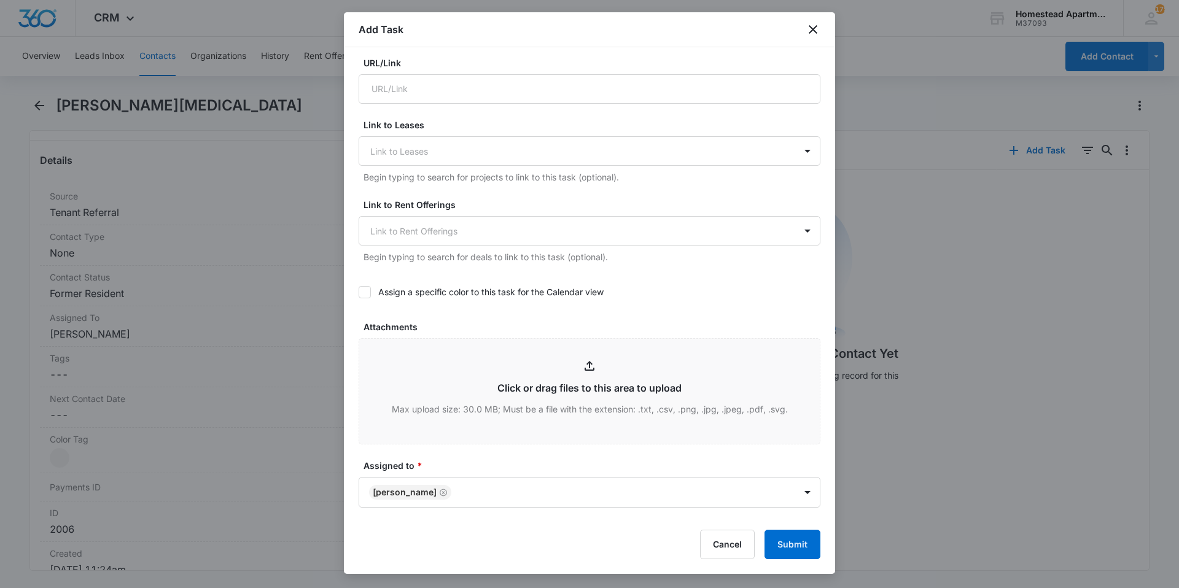
scroll to position [666, 0]
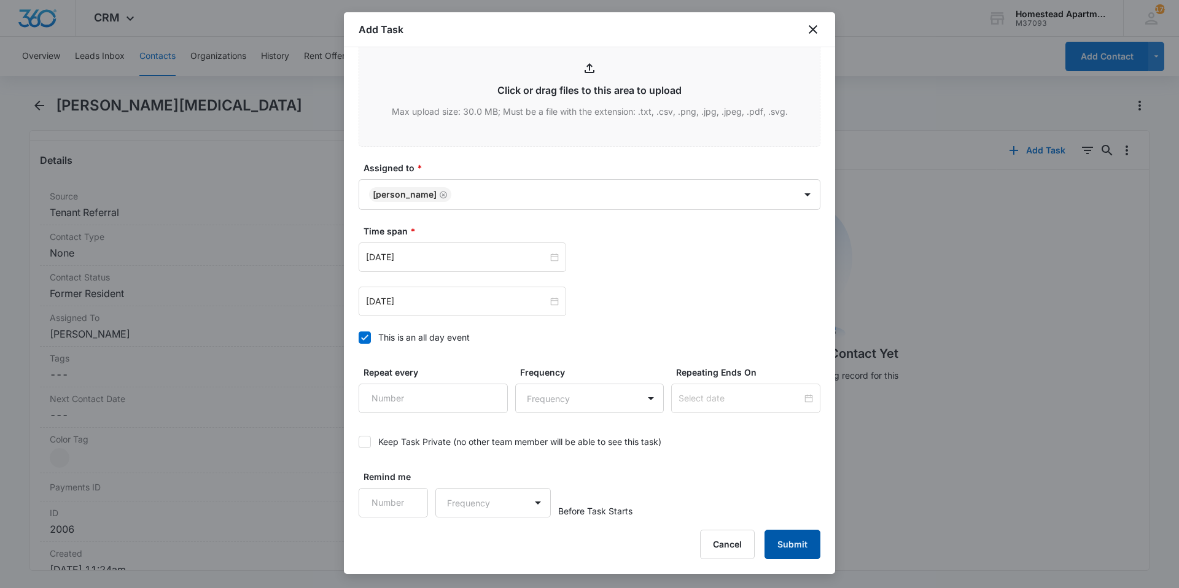
click at [805, 545] on button "Submit" at bounding box center [792, 544] width 56 height 29
